Goal: Task Accomplishment & Management: Manage account settings

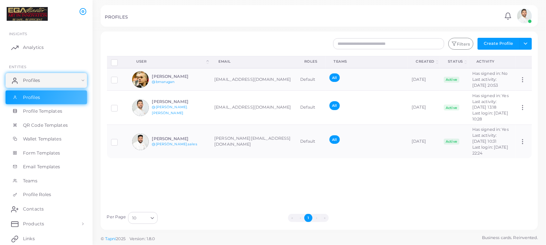
click at [524, 18] on img at bounding box center [524, 16] width 15 height 15
click at [509, 17] on icon at bounding box center [508, 16] width 8 height 8
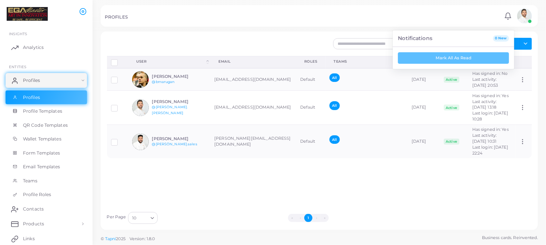
click at [431, 18] on div "PROFILES" at bounding box center [303, 17] width 397 height 7
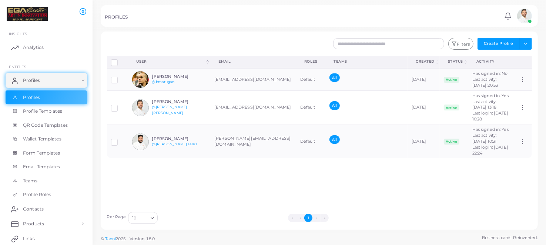
click at [442, 9] on div "PROFILES Notifications 0 New Mark All As Read [PERSON_NAME] ([EMAIL_ADDRESS][DO…" at bounding box center [319, 15] width 437 height 21
click at [525, 16] on img at bounding box center [524, 16] width 15 height 15
click at [506, 43] on li "[PERSON_NAME] ([EMAIL_ADDRESS][DOMAIN_NAME])" at bounding box center [503, 45] width 60 height 24
click at [467, 15] on div "PROFILES" at bounding box center [303, 17] width 397 height 7
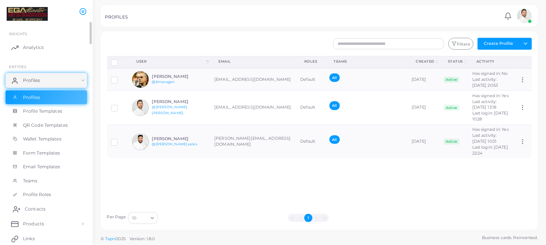
click at [37, 204] on link "Contacts" at bounding box center [46, 208] width 81 height 15
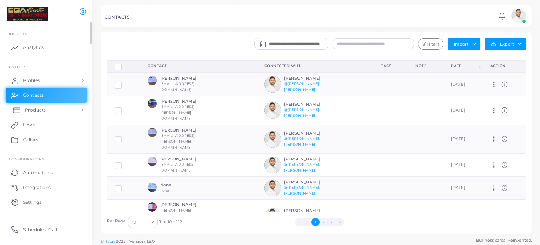
click at [34, 106] on link "Products" at bounding box center [46, 109] width 81 height 15
click at [40, 83] on span "Profiles" at bounding box center [33, 80] width 17 height 7
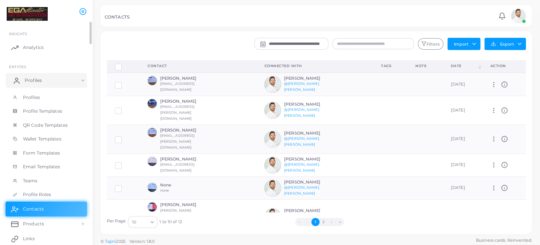
click at [41, 81] on span "Profiles" at bounding box center [33, 80] width 17 height 7
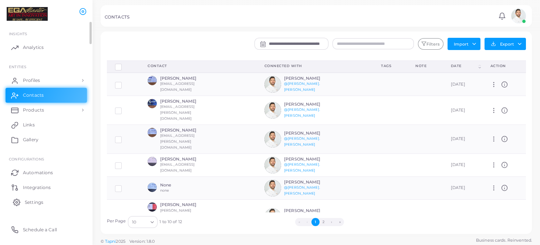
click at [32, 199] on span "Settings" at bounding box center [34, 202] width 18 height 7
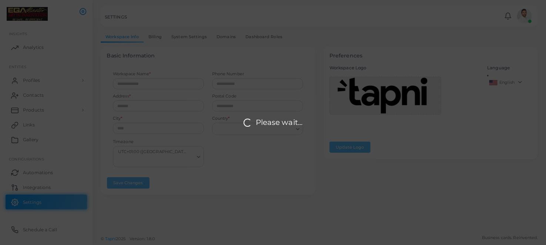
type input "**********"
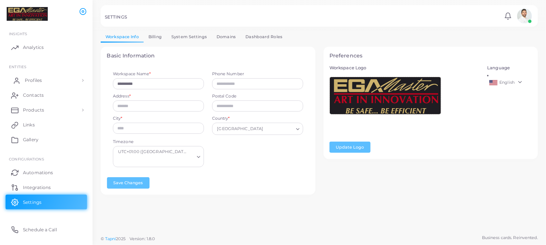
click at [34, 76] on link "Profiles" at bounding box center [46, 80] width 81 height 15
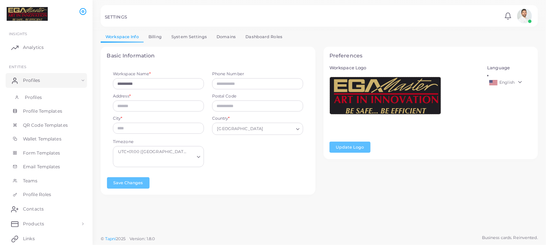
click at [37, 94] on span "Profiles" at bounding box center [33, 97] width 17 height 7
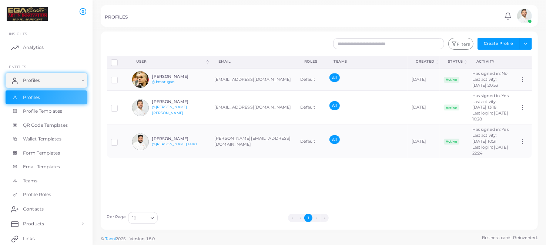
click at [229, 13] on div "PROFILES Notifications 0 New Mark All As Read [PERSON_NAME] ([EMAIL_ADDRESS][DO…" at bounding box center [319, 15] width 437 height 21
click at [41, 189] on link "Profile Roles" at bounding box center [46, 194] width 81 height 14
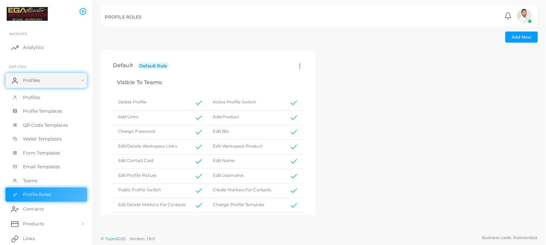
scroll to position [1, 0]
click at [43, 176] on link "Teams" at bounding box center [46, 181] width 81 height 14
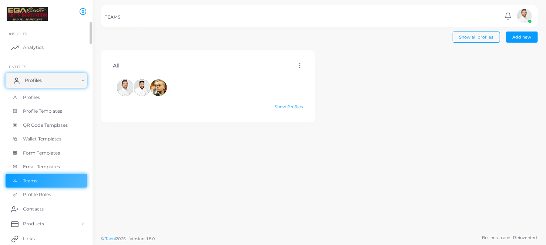
click at [37, 78] on span "Profiles" at bounding box center [33, 80] width 17 height 7
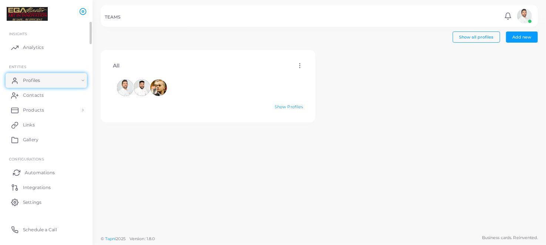
click at [40, 175] on span "Automations" at bounding box center [40, 172] width 30 height 7
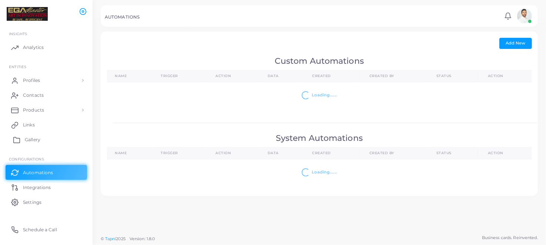
click at [40, 138] on span "Gallery" at bounding box center [33, 139] width 16 height 7
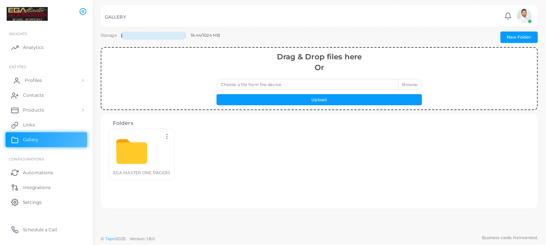
click at [43, 80] on link "Profiles" at bounding box center [46, 80] width 81 height 15
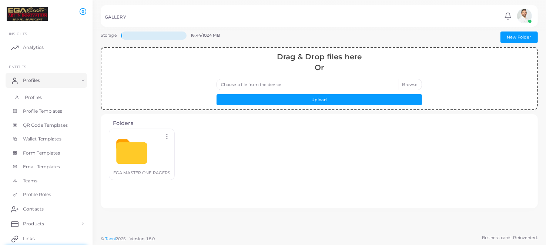
click at [38, 95] on span "Profiles" at bounding box center [33, 97] width 17 height 7
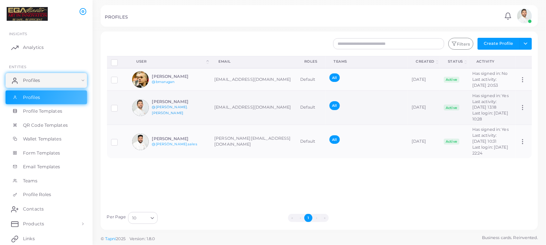
click at [166, 115] on link "@[PERSON_NAME].[PERSON_NAME]" at bounding box center [170, 110] width 36 height 10
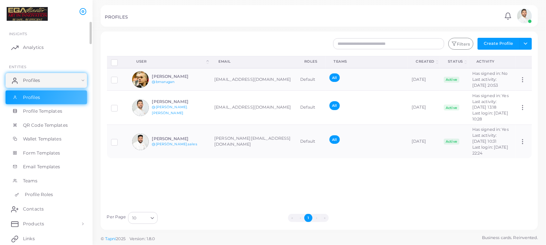
click at [50, 195] on span "Profile Roles" at bounding box center [39, 194] width 28 height 7
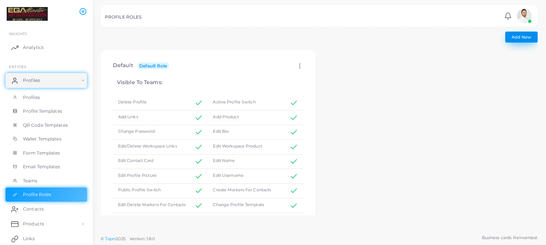
click at [529, 34] on span "Add New" at bounding box center [522, 36] width 20 height 5
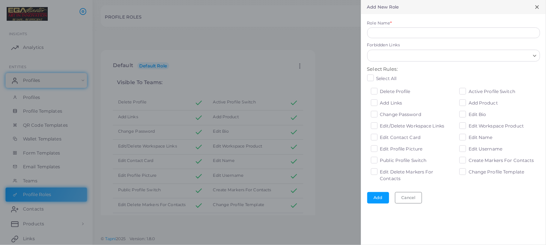
click at [277, 27] on div at bounding box center [273, 122] width 546 height 245
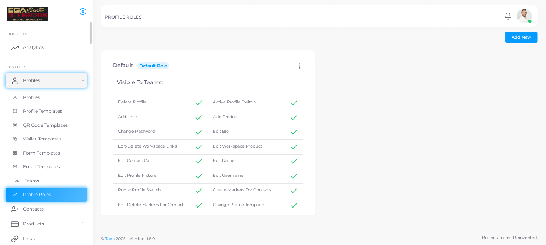
click at [41, 176] on link "Teams" at bounding box center [46, 181] width 81 height 14
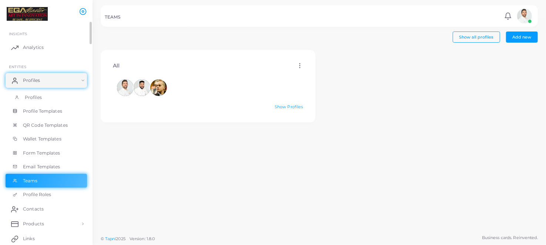
click at [49, 98] on link "Profiles" at bounding box center [46, 97] width 81 height 14
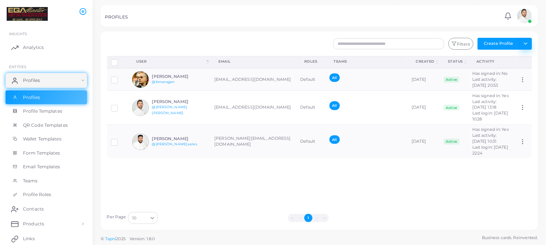
click at [524, 40] on button "Toggle dropdown" at bounding box center [525, 44] width 12 height 12
